Goal: Task Accomplishment & Management: Manage account settings

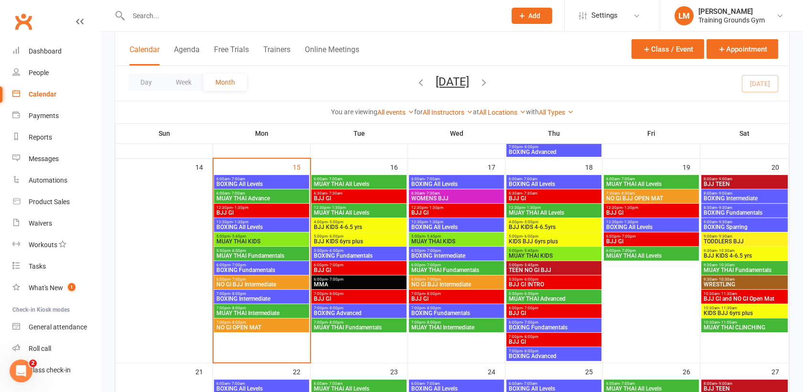
scroll to position [24, 0]
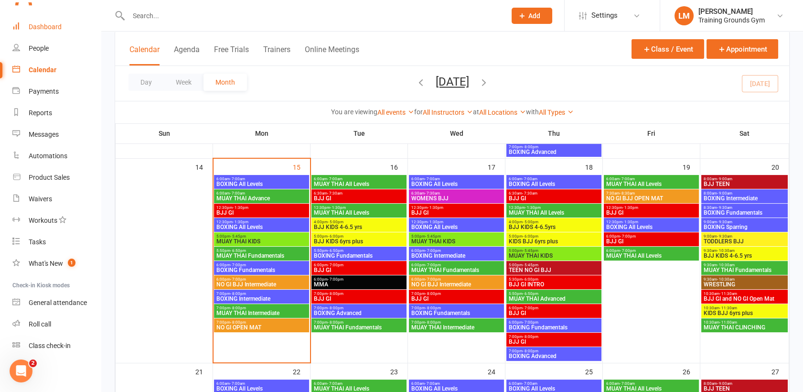
click at [47, 32] on link "Dashboard" at bounding box center [56, 26] width 88 height 21
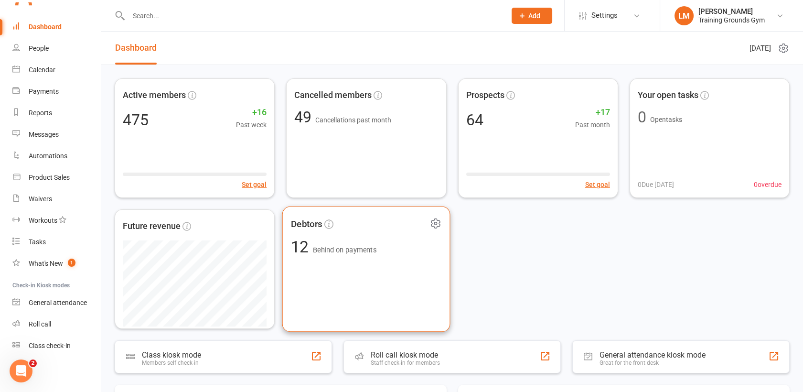
click at [333, 268] on div "Debtors 12 Behind on payments" at bounding box center [366, 269] width 168 height 126
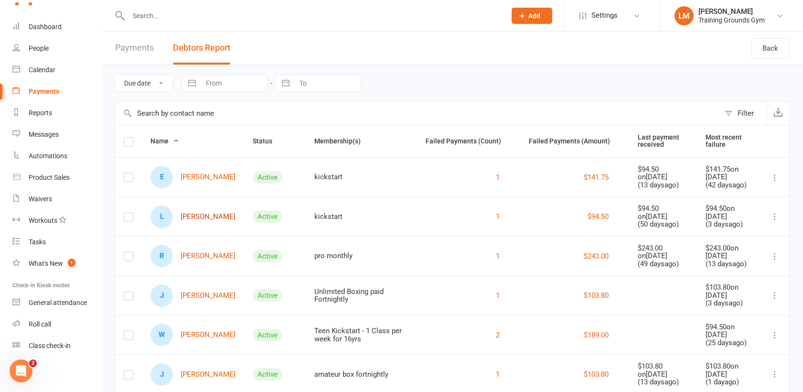
click at [190, 215] on link "[PERSON_NAME]" at bounding box center [192, 216] width 85 height 22
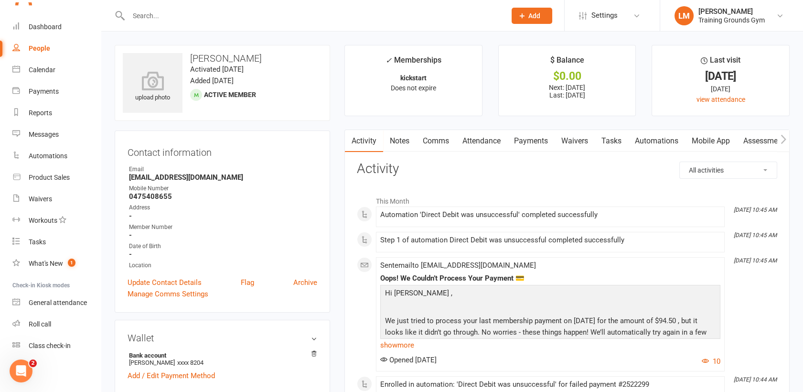
click at [533, 140] on link "Payments" at bounding box center [530, 141] width 47 height 22
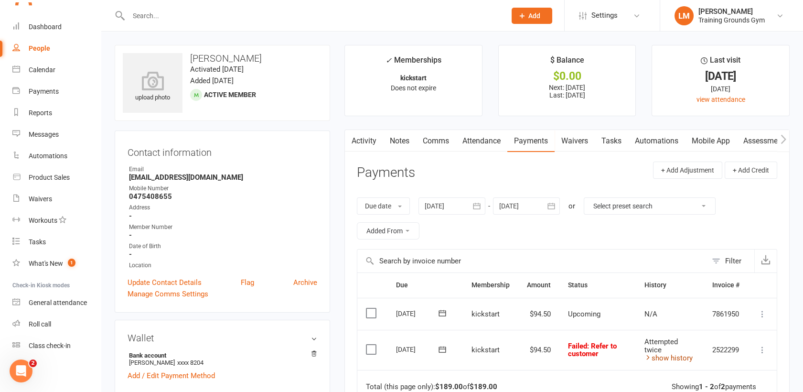
click at [664, 359] on link "show history" at bounding box center [668, 358] width 48 height 9
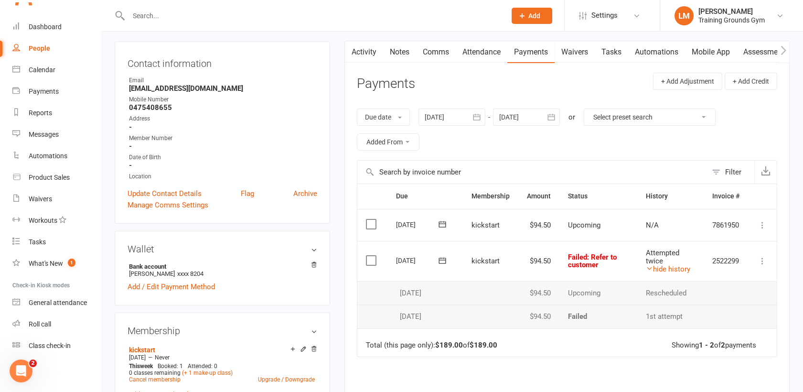
scroll to position [105, 0]
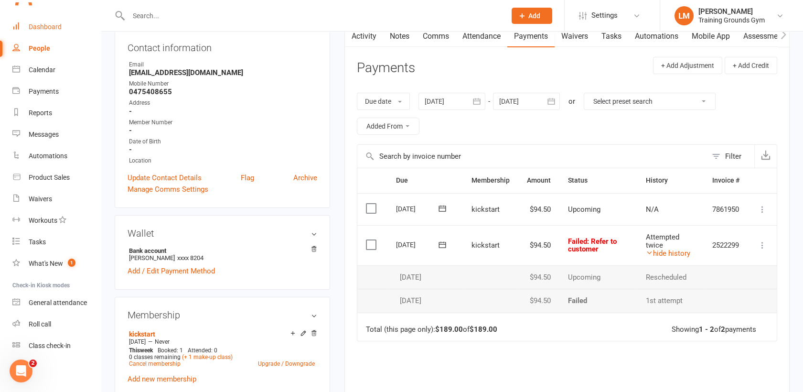
click at [47, 23] on div "Dashboard" at bounding box center [45, 27] width 33 height 8
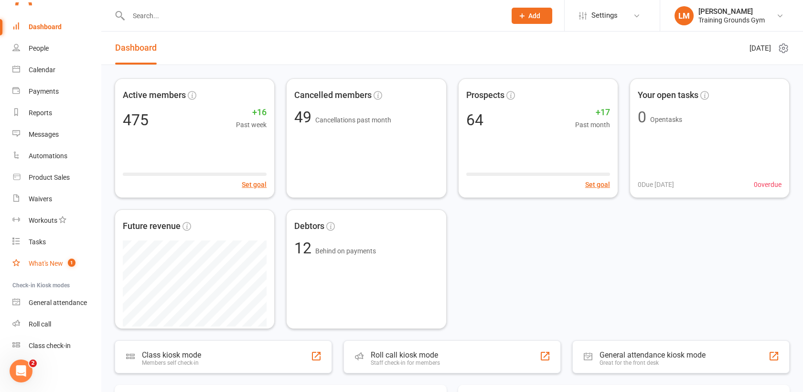
click at [67, 259] on count-badge "1" at bounding box center [69, 263] width 12 height 8
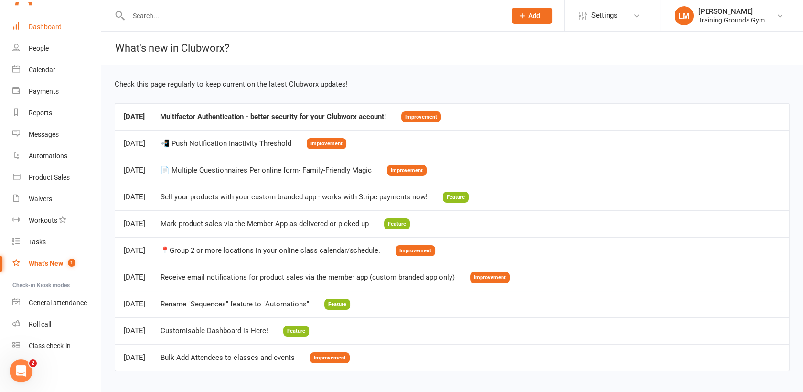
click at [40, 27] on div "Dashboard" at bounding box center [45, 27] width 33 height 8
